Goal: Navigation & Orientation: Go to known website

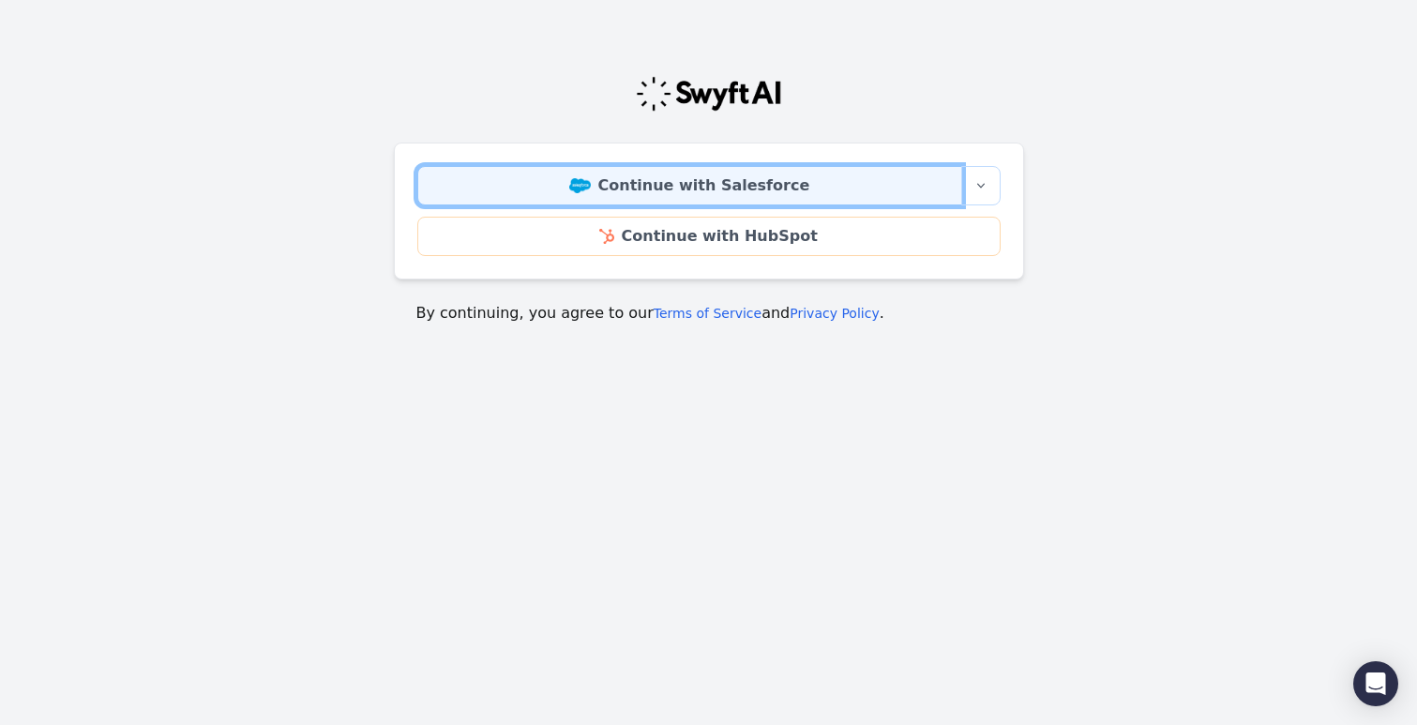
click at [784, 189] on link "Continue with Salesforce" at bounding box center [689, 185] width 545 height 39
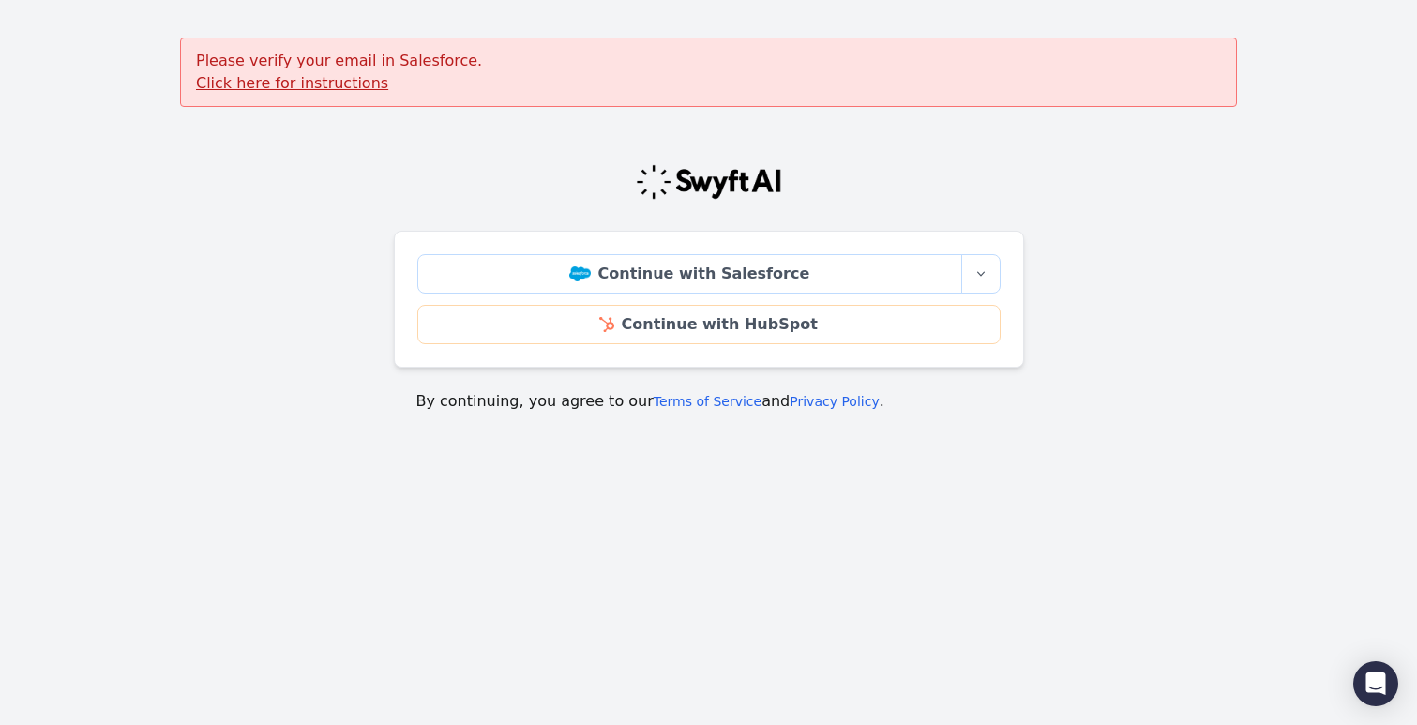
click at [333, 92] on u "Click here for instructions" at bounding box center [292, 83] width 192 height 18
click at [349, 87] on u "Click here for instructions" at bounding box center [292, 83] width 192 height 18
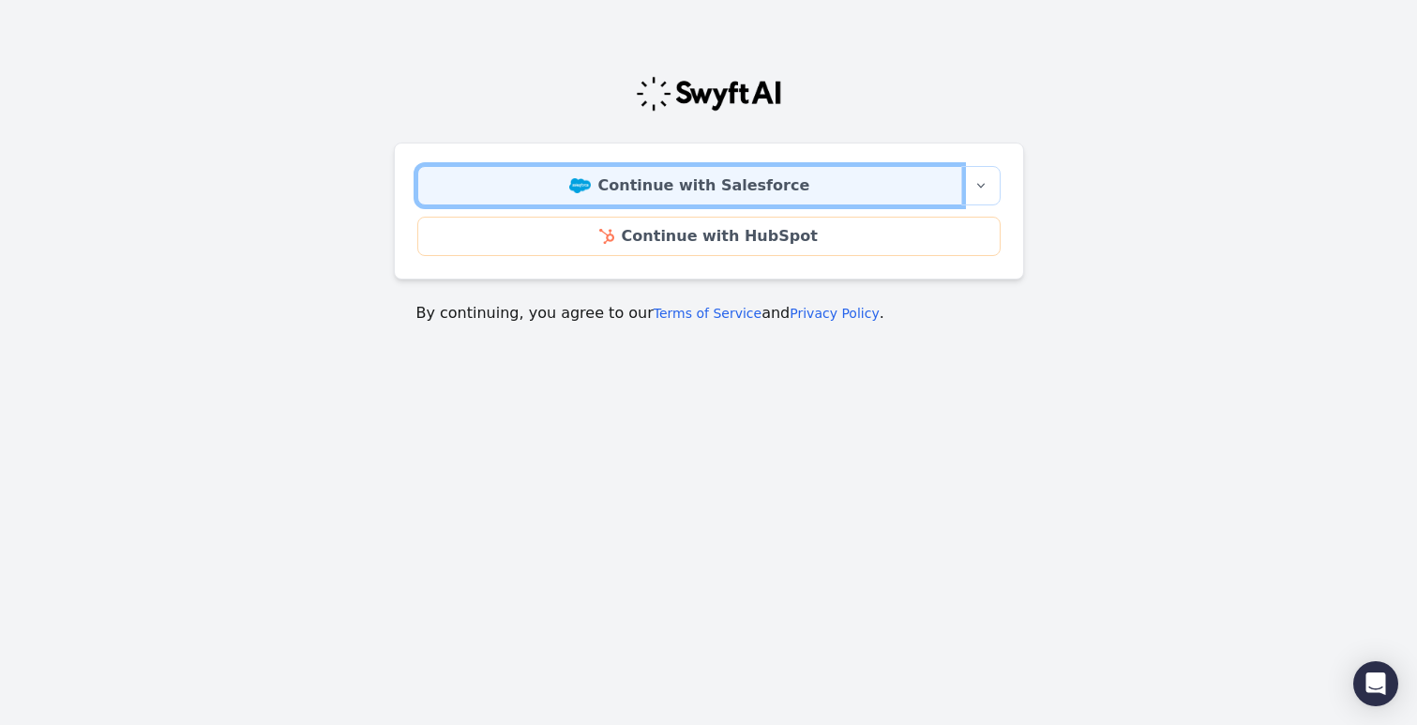
click at [778, 187] on link "Continue with Salesforce" at bounding box center [689, 185] width 545 height 39
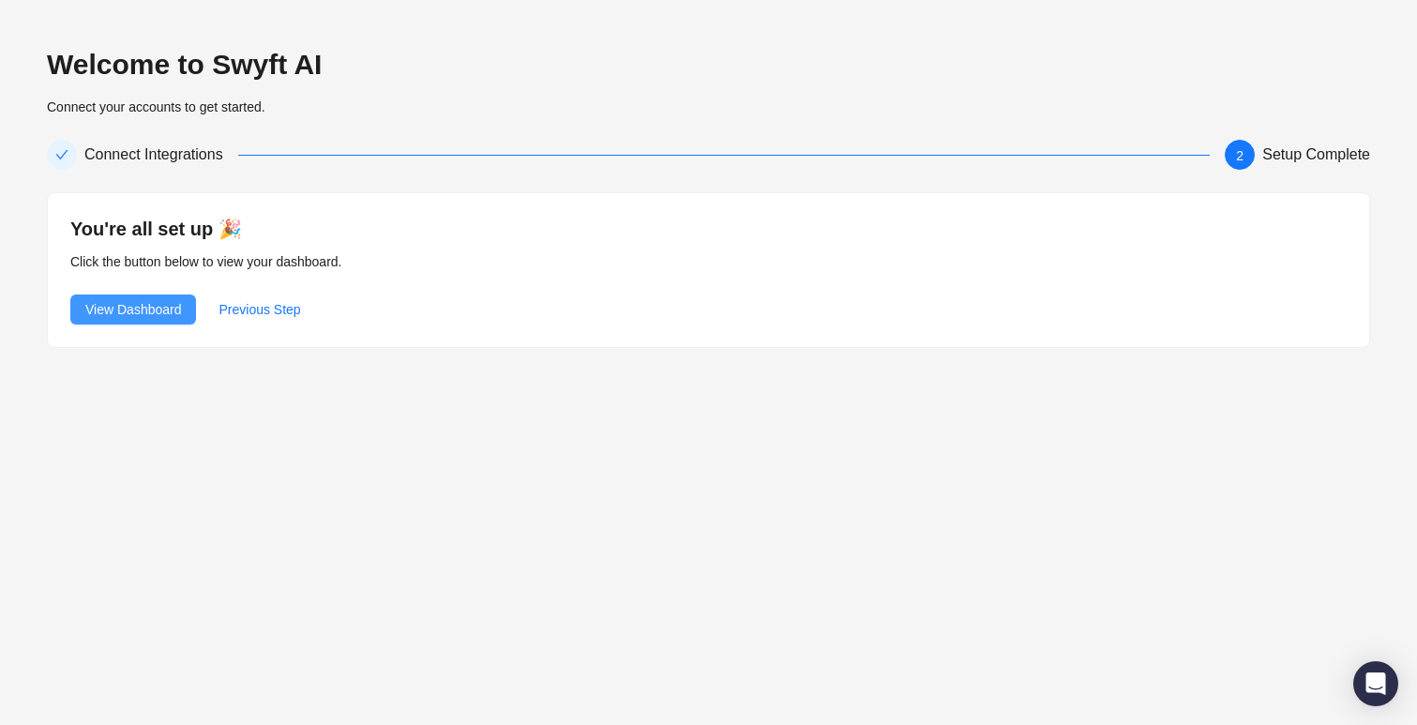
click at [154, 303] on span "View Dashboard" at bounding box center [133, 309] width 96 height 21
